Goal: Complete application form: Complete application form

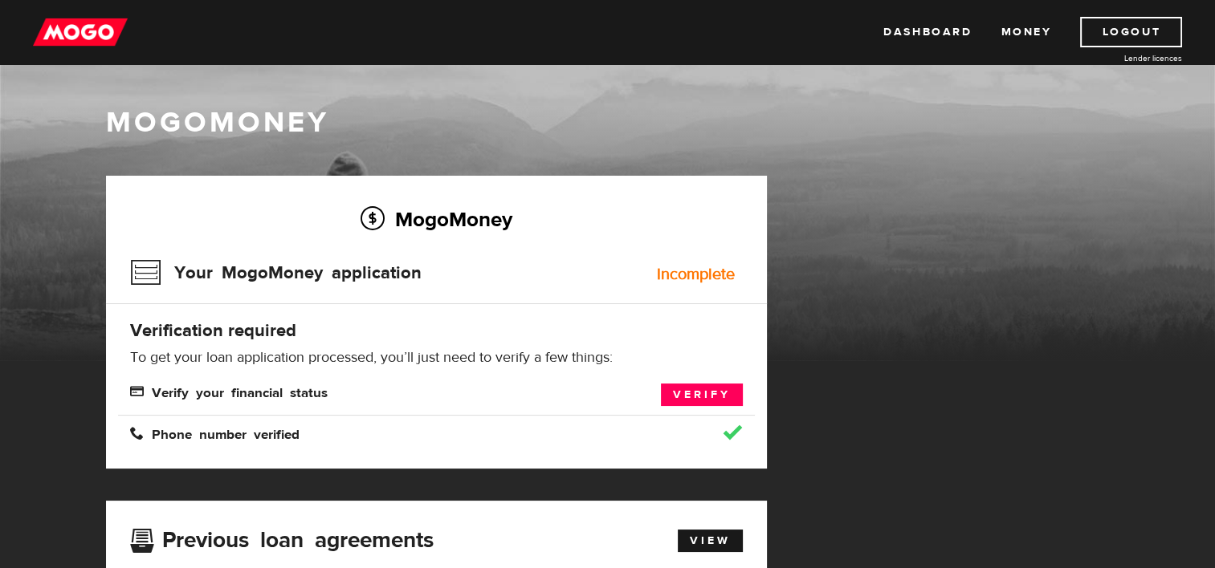
click at [700, 275] on div "Incomplete" at bounding box center [696, 275] width 78 height 16
click at [175, 273] on h3 "Your MogoMoney application" at bounding box center [275, 273] width 291 height 42
click at [144, 104] on div "MogoMoney" at bounding box center [608, 125] width 1028 height 43
click at [702, 395] on link "Verify" at bounding box center [702, 395] width 82 height 22
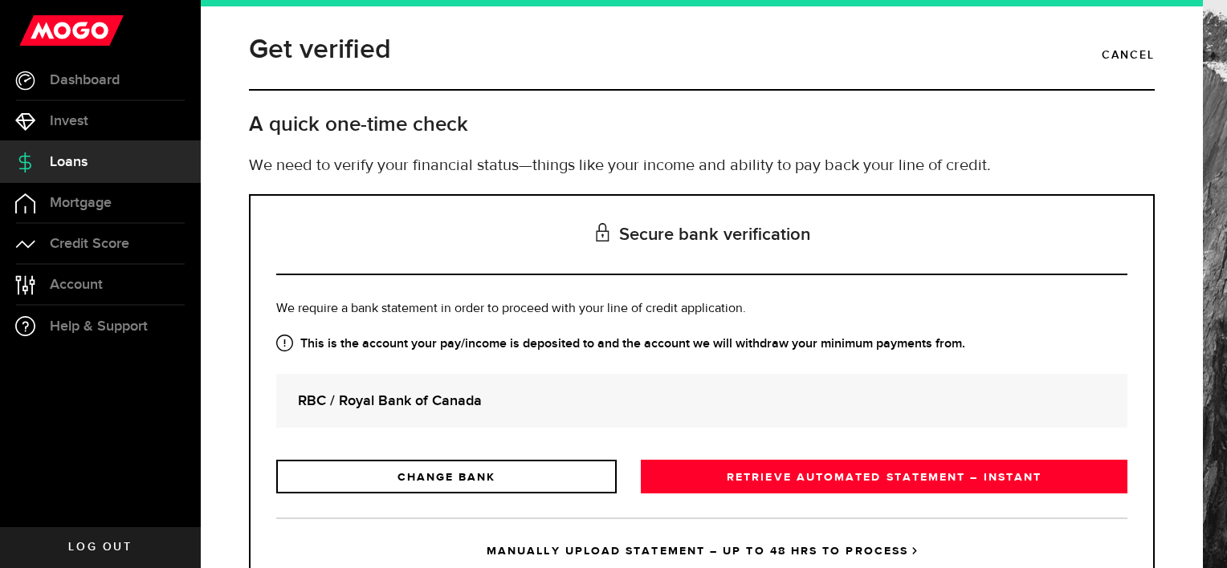
click at [719, 150] on div "Get verified Cancel A quick one-time check We need to verify your financial sta…" at bounding box center [702, 111] width 930 height 165
click at [710, 125] on h2 "A quick one-time check" at bounding box center [702, 125] width 906 height 26
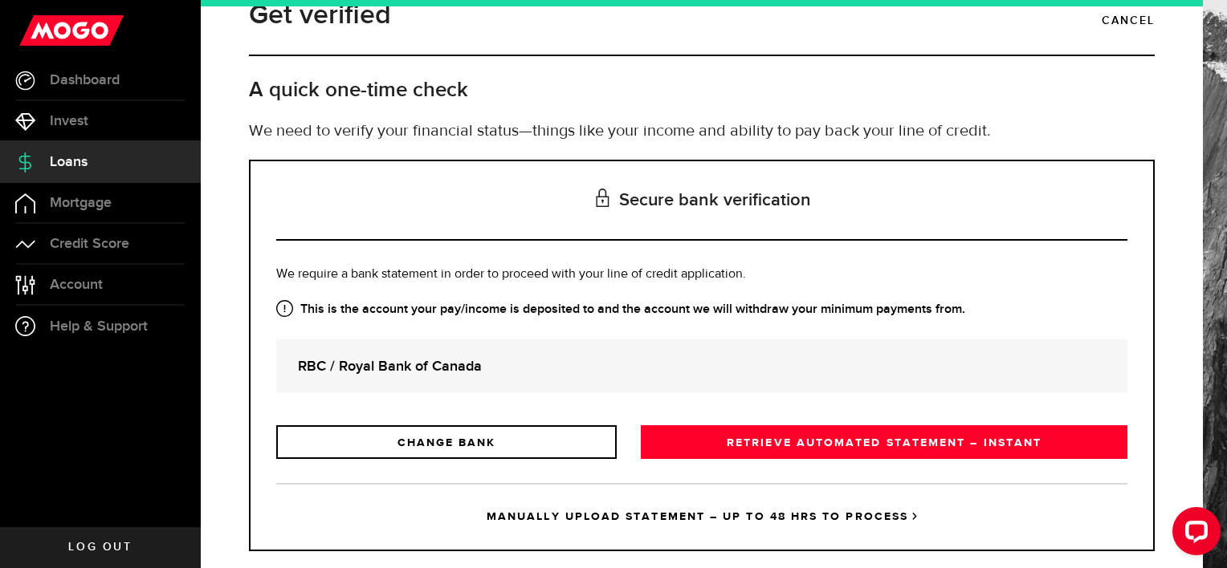
scroll to position [63, 0]
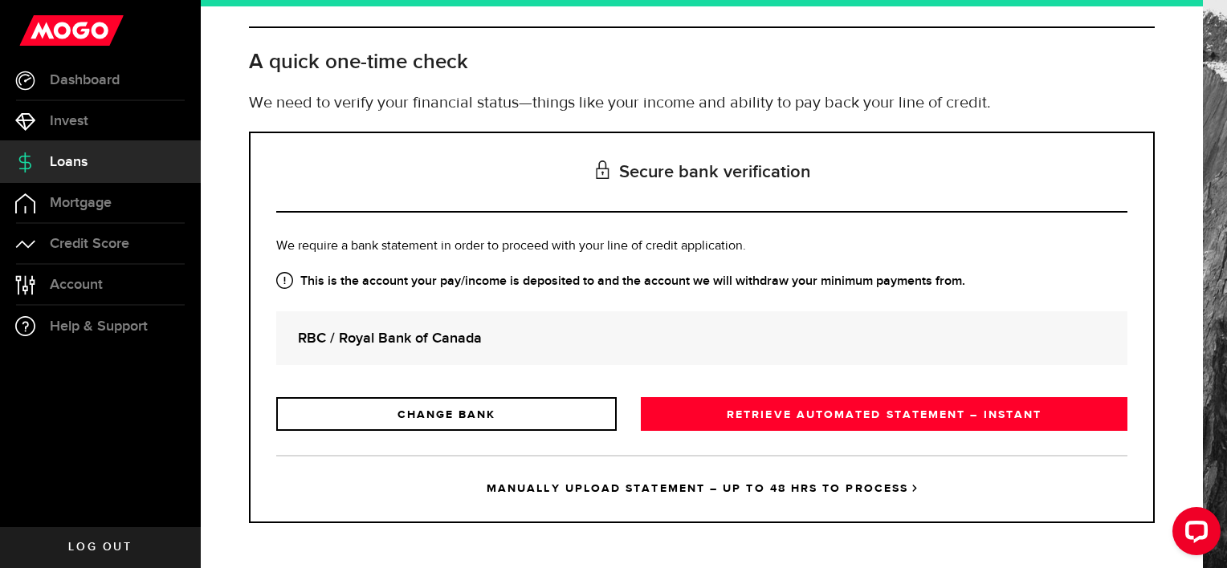
click at [610, 359] on div "RBC / Royal Bank of Canada" at bounding box center [701, 338] width 851 height 54
click at [658, 350] on div "RBC / Royal Bank of Canada" at bounding box center [701, 338] width 851 height 54
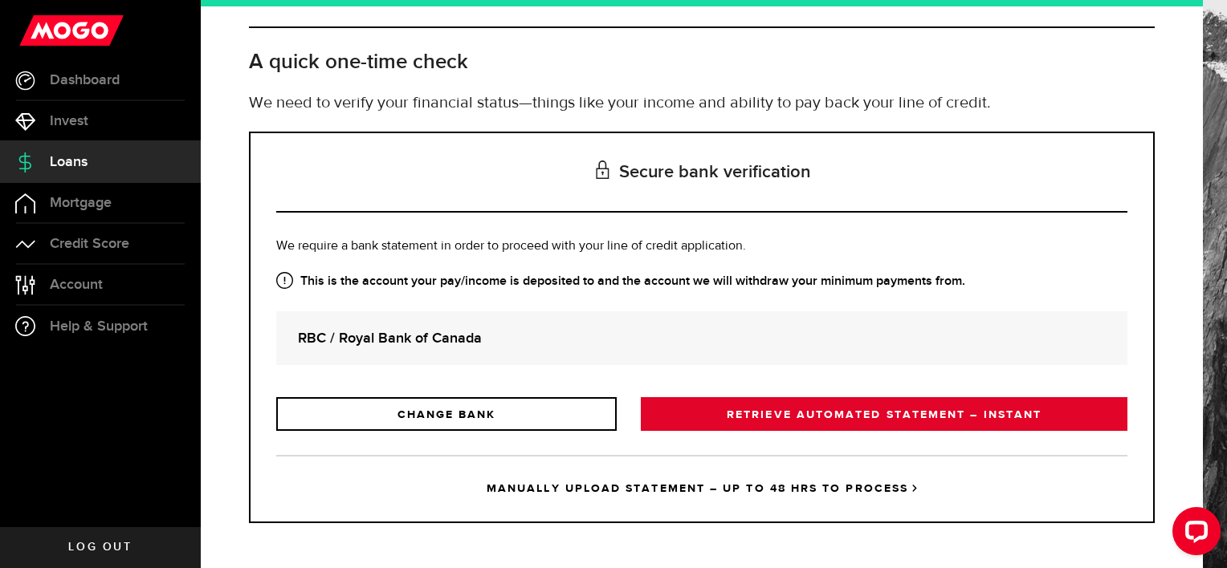
click at [771, 413] on link "RETRIEVE AUTOMATED STATEMENT – INSTANT" at bounding box center [884, 414] width 486 height 34
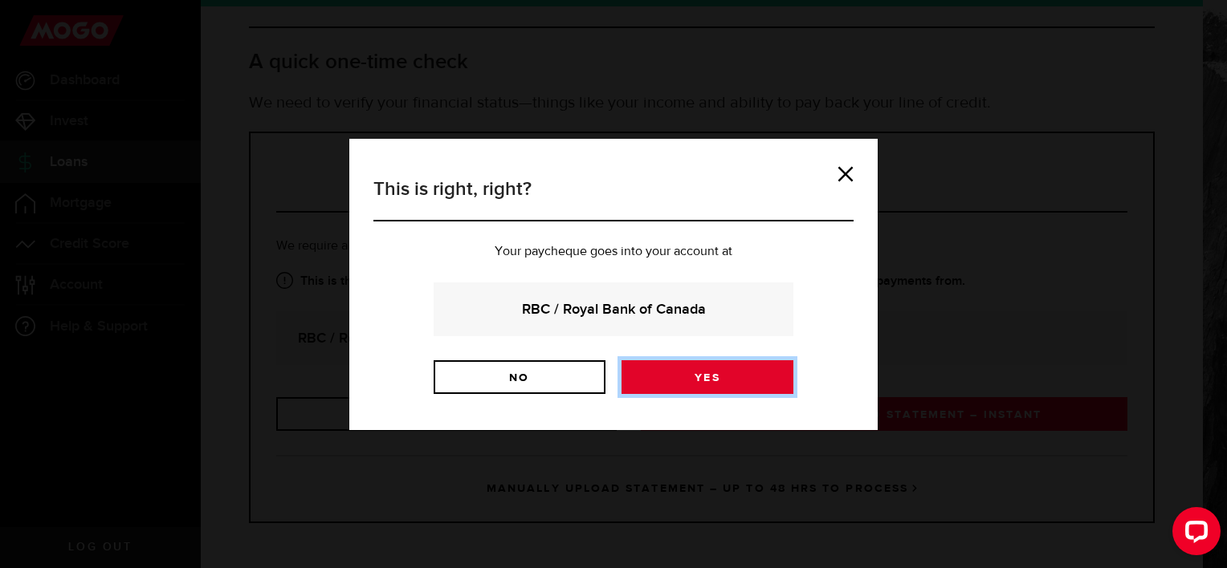
click at [719, 371] on link "Yes" at bounding box center [707, 377] width 172 height 34
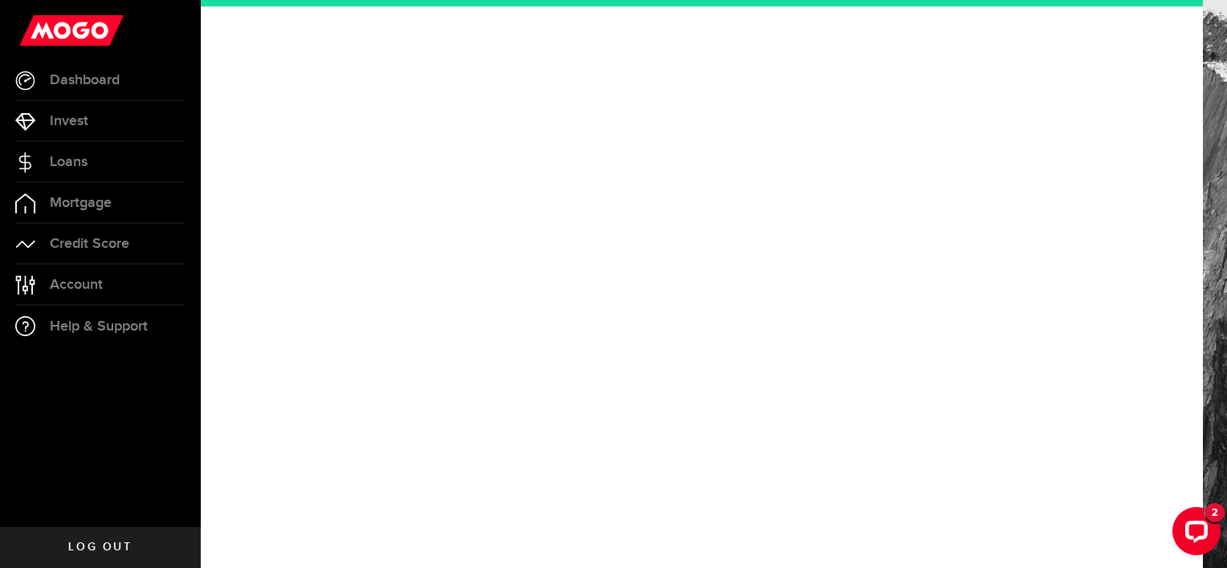
click at [1192, 519] on div "Open LiveChat chat widget" at bounding box center [1196, 531] width 26 height 26
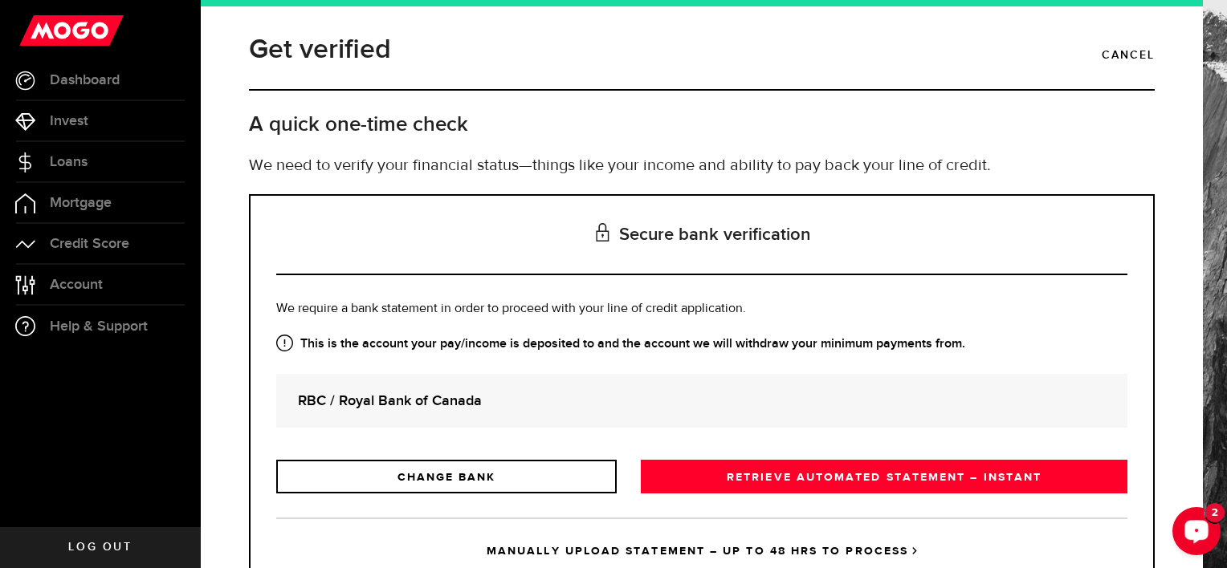
click at [1187, 538] on div "Open LiveChat chat widget" at bounding box center [1196, 530] width 27 height 27
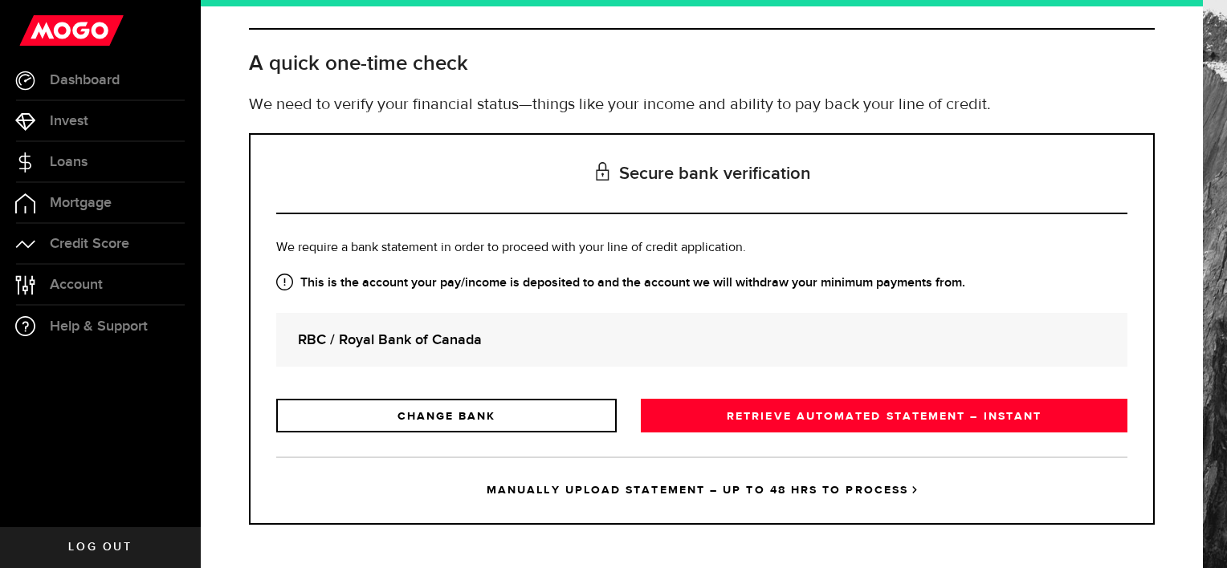
scroll to position [63, 0]
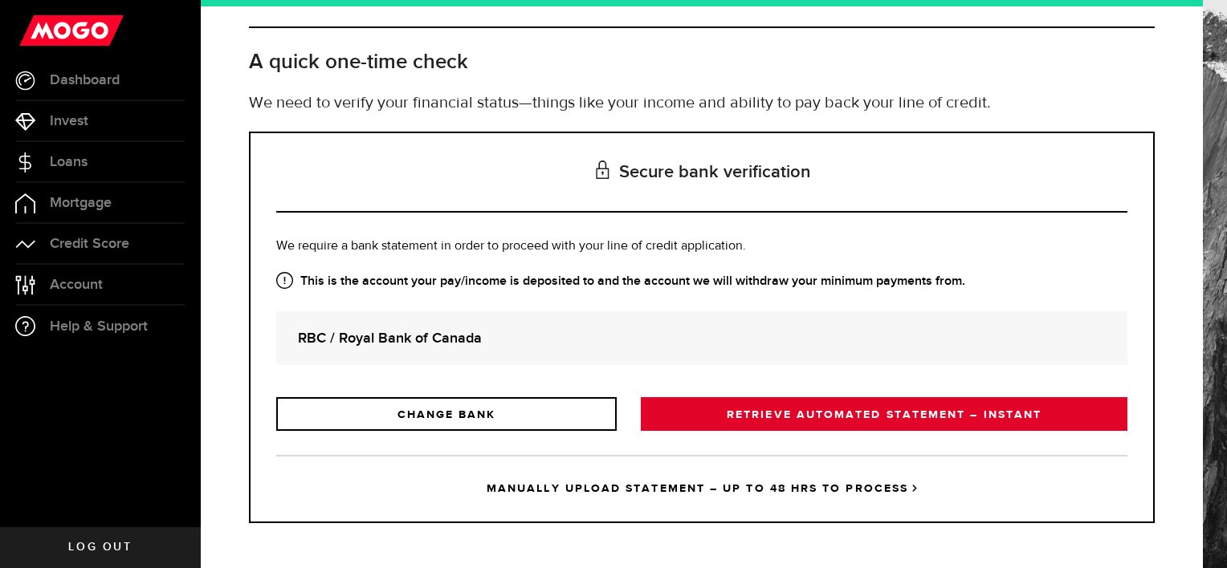
click at [738, 417] on link "RETRIEVE AUTOMATED STATEMENT – INSTANT" at bounding box center [884, 414] width 486 height 34
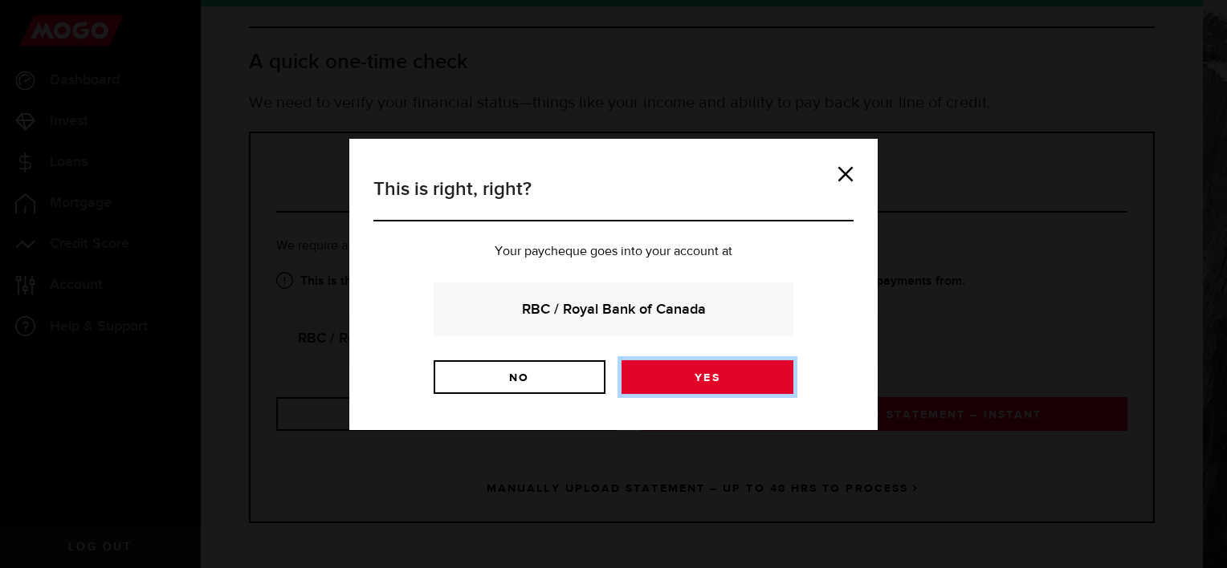
click at [697, 377] on link "Yes" at bounding box center [707, 377] width 172 height 34
